Goal: Task Accomplishment & Management: Manage account settings

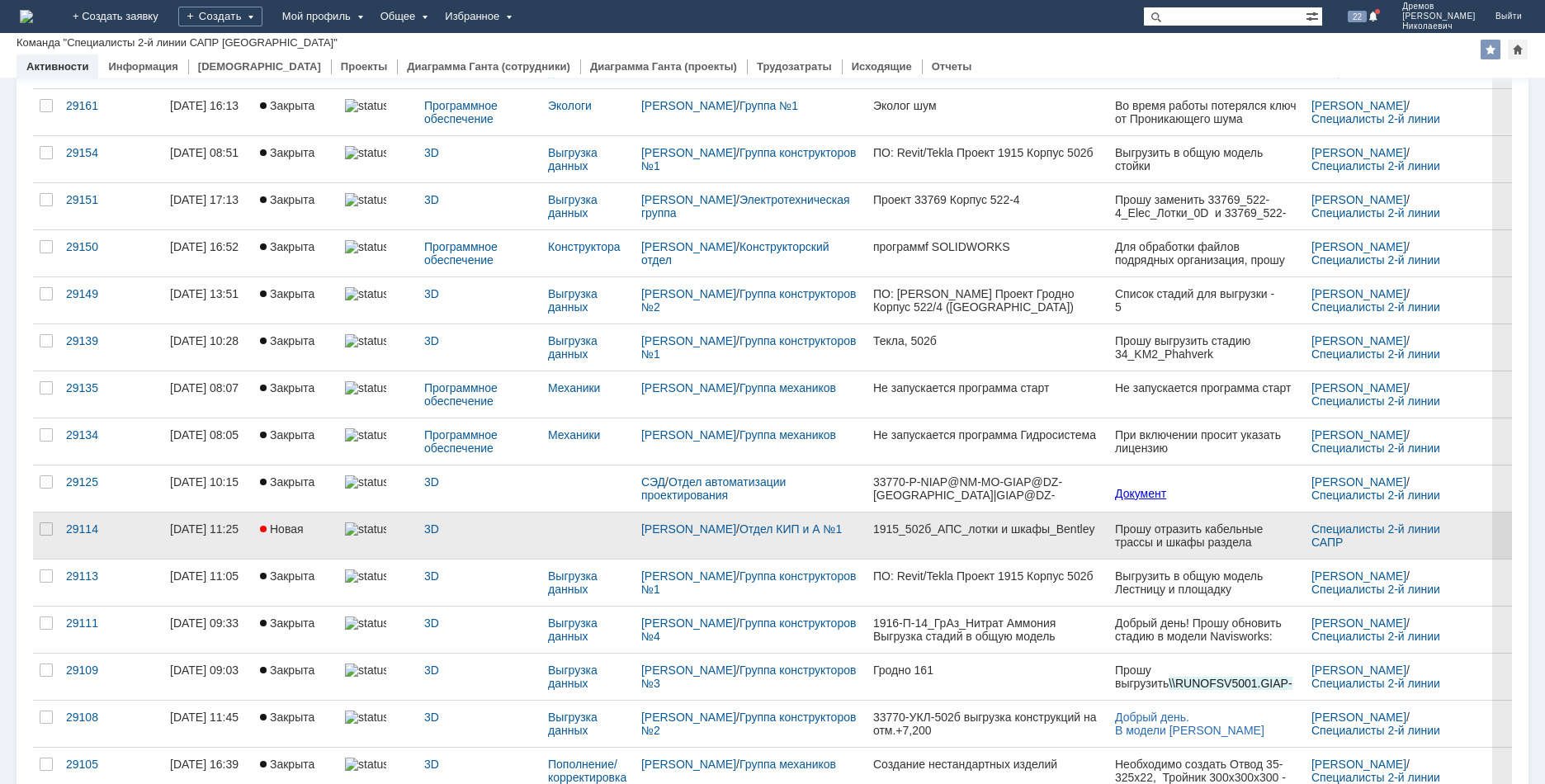
click at [745, 335] on div "1915_502б_АПС_лотки и шкафы_Bentley" at bounding box center [987, 528] width 228 height 13
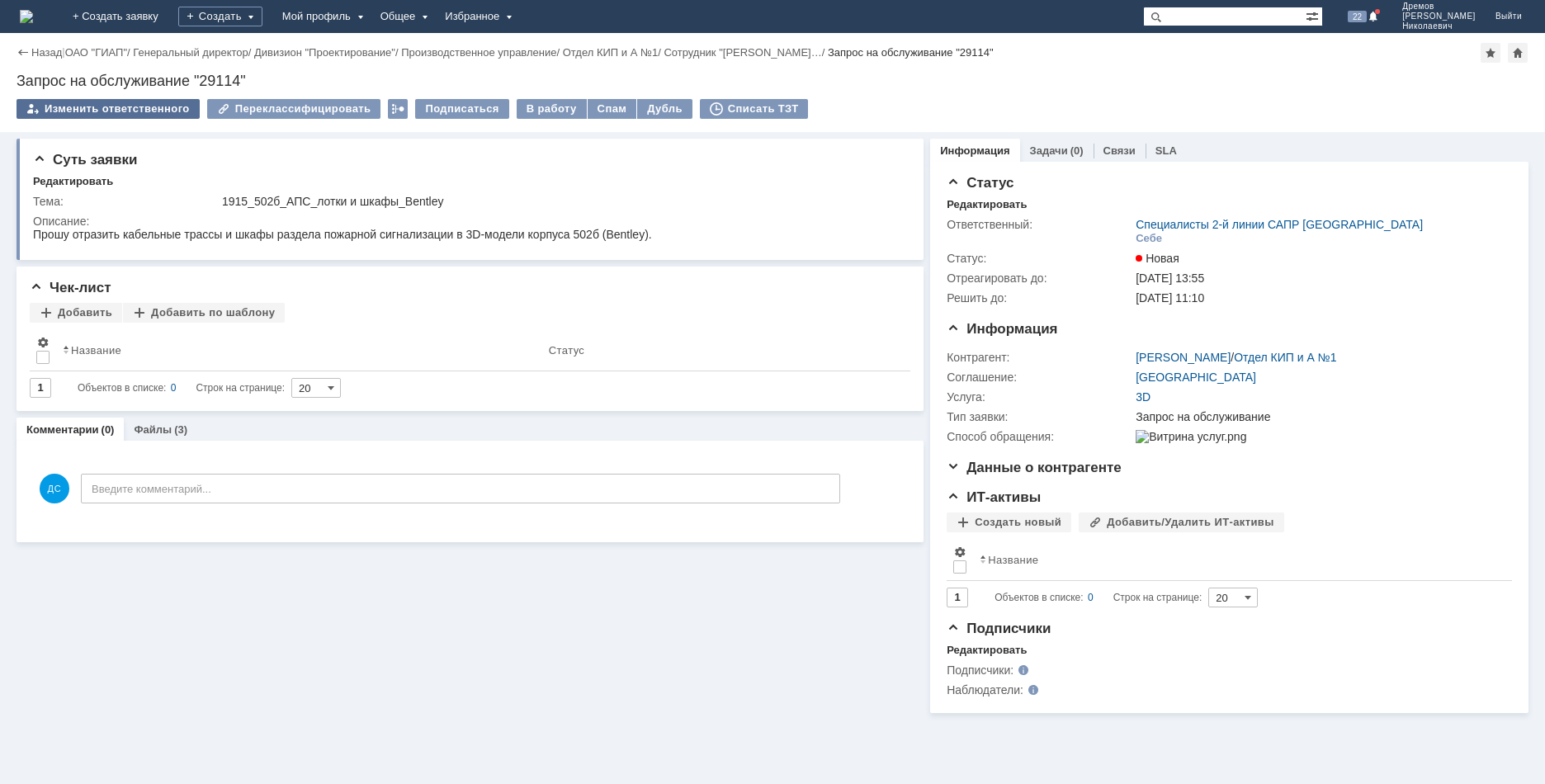
click at [151, 104] on div "Изменить ответственного" at bounding box center [108, 109] width 183 height 20
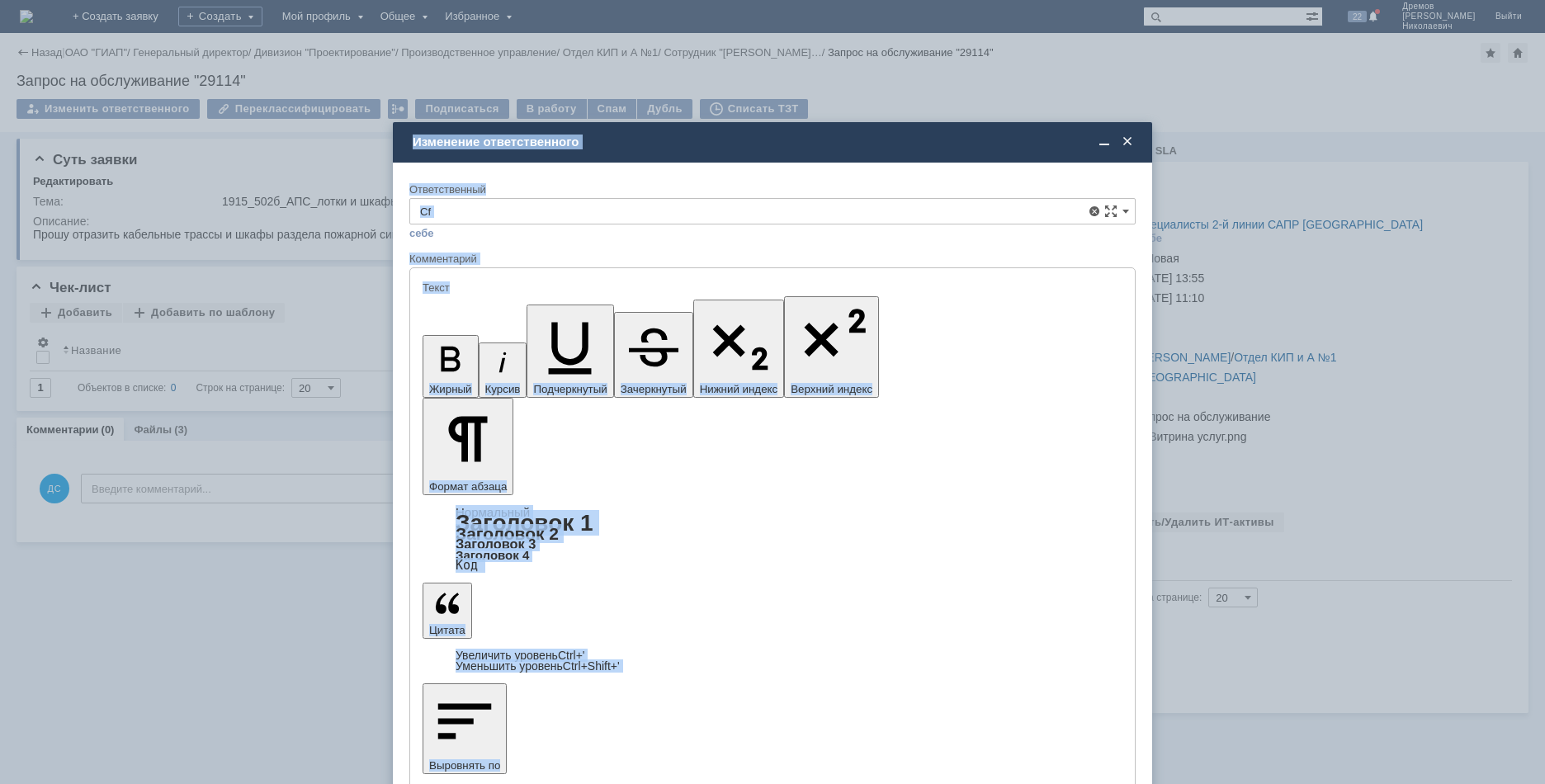
drag, startPoint x: 527, startPoint y: 223, endPoint x: 347, endPoint y: 199, distance: 181.6
click at [347, 199] on body "Идет загрузка, пожалуйста, подождите. На домашнюю + Создать заявку Создать Мой …" at bounding box center [772, 392] width 1545 height 784
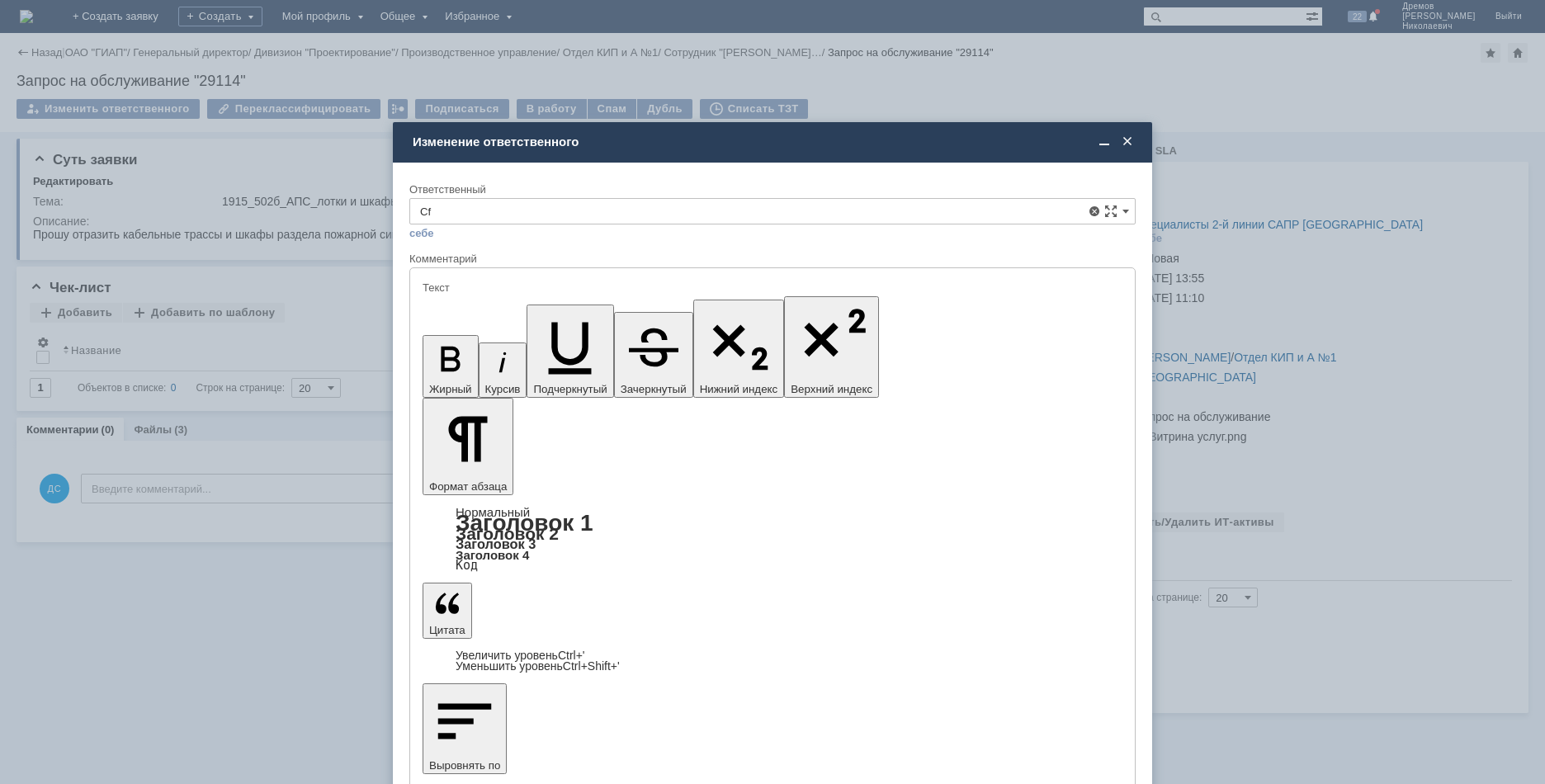
click at [453, 200] on input "Cf" at bounding box center [772, 210] width 726 height 26
click at [492, 205] on input "Cf" at bounding box center [772, 210] width 726 height 26
click at [530, 333] on span "Саранча [PERSON_NAME]" at bounding box center [772, 331] width 705 height 13
type input "Саранча [PERSON_NAME]"
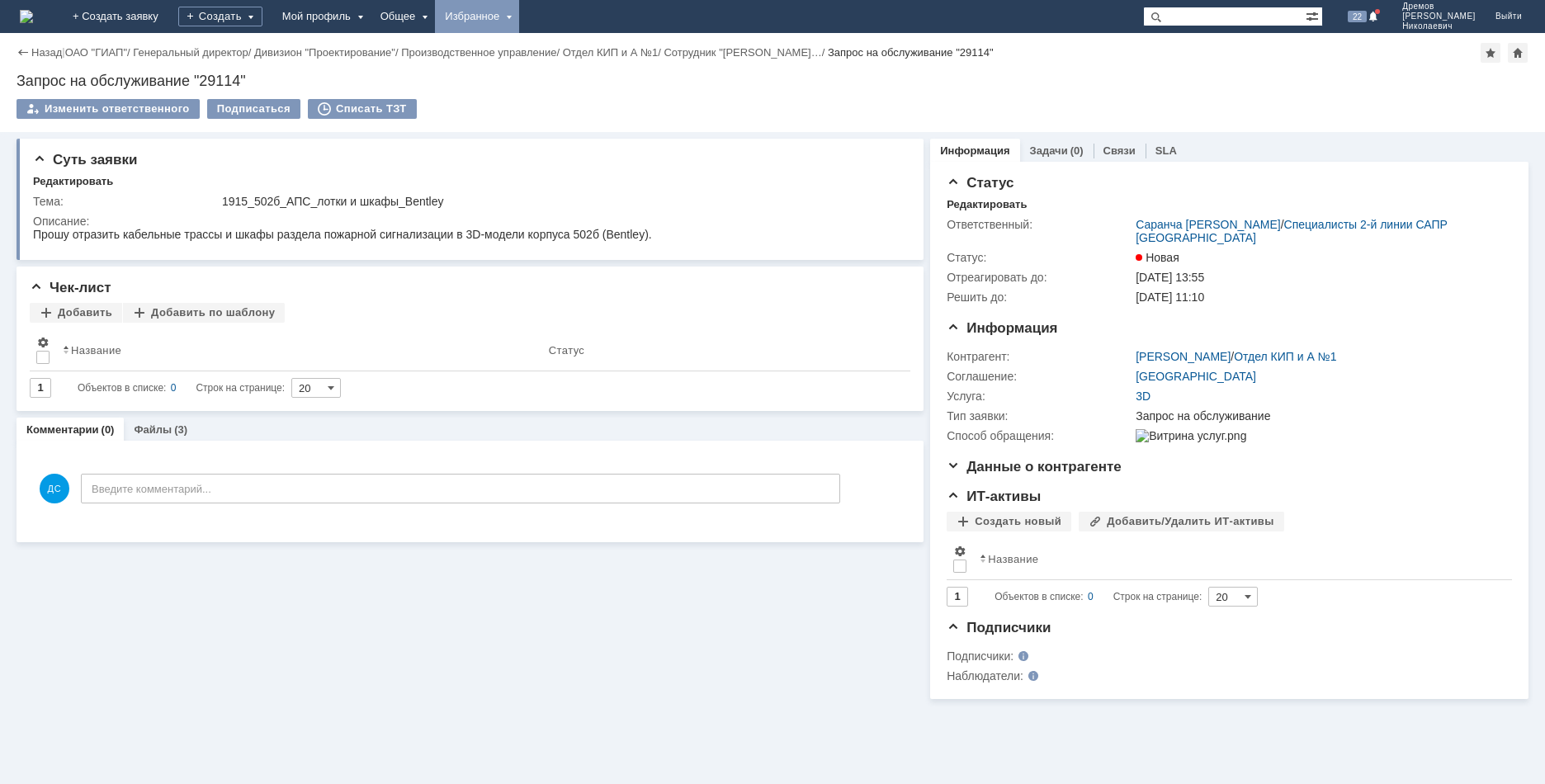
click at [519, 17] on div "Избранное" at bounding box center [477, 17] width 84 height 33
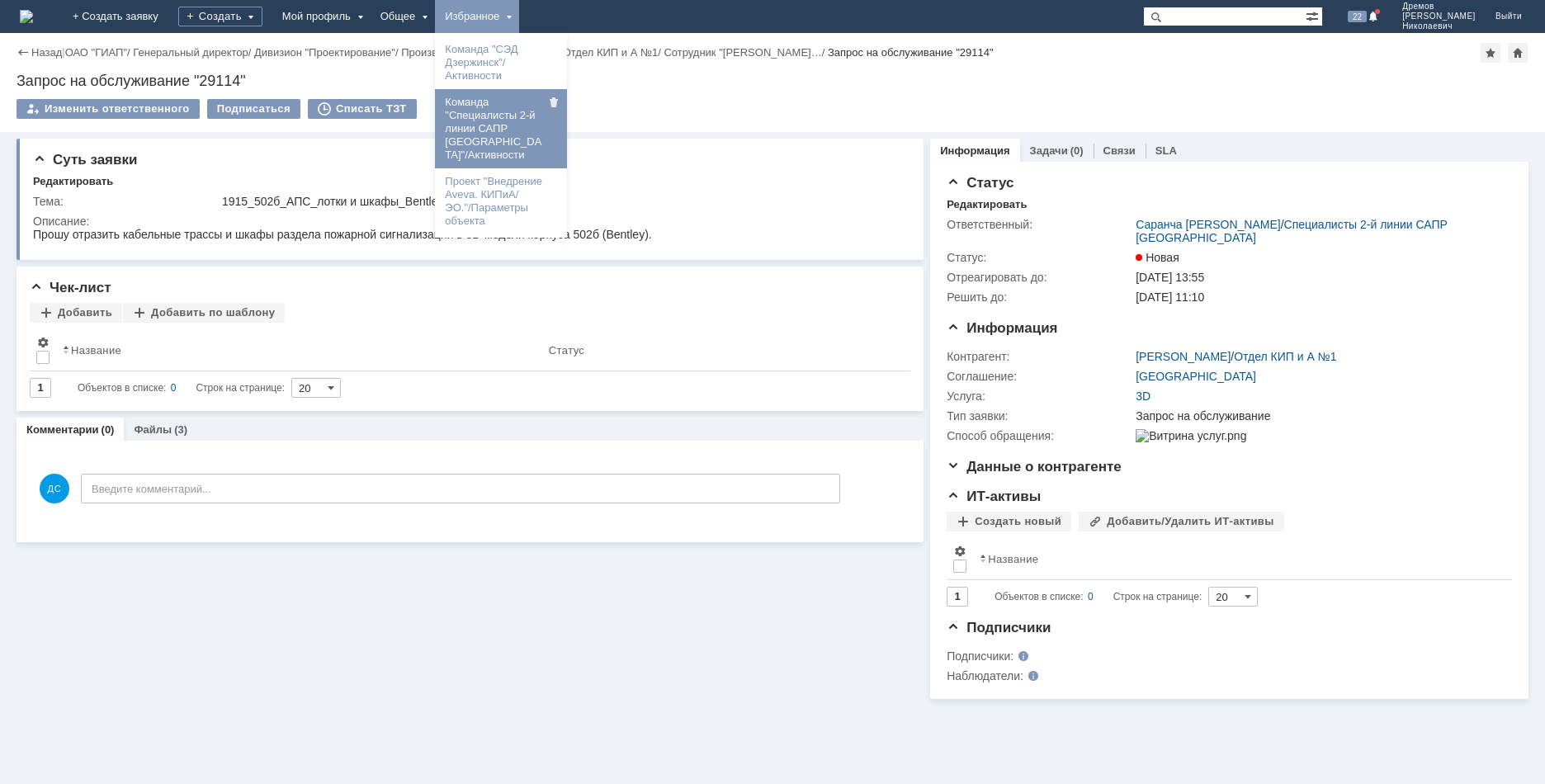
click at [564, 117] on link "Команда "Специалисты 2-й линии САПР [GEOGRAPHIC_DATA]"/Активности" at bounding box center [501, 128] width 125 height 72
